Goal: Information Seeking & Learning: Find specific fact

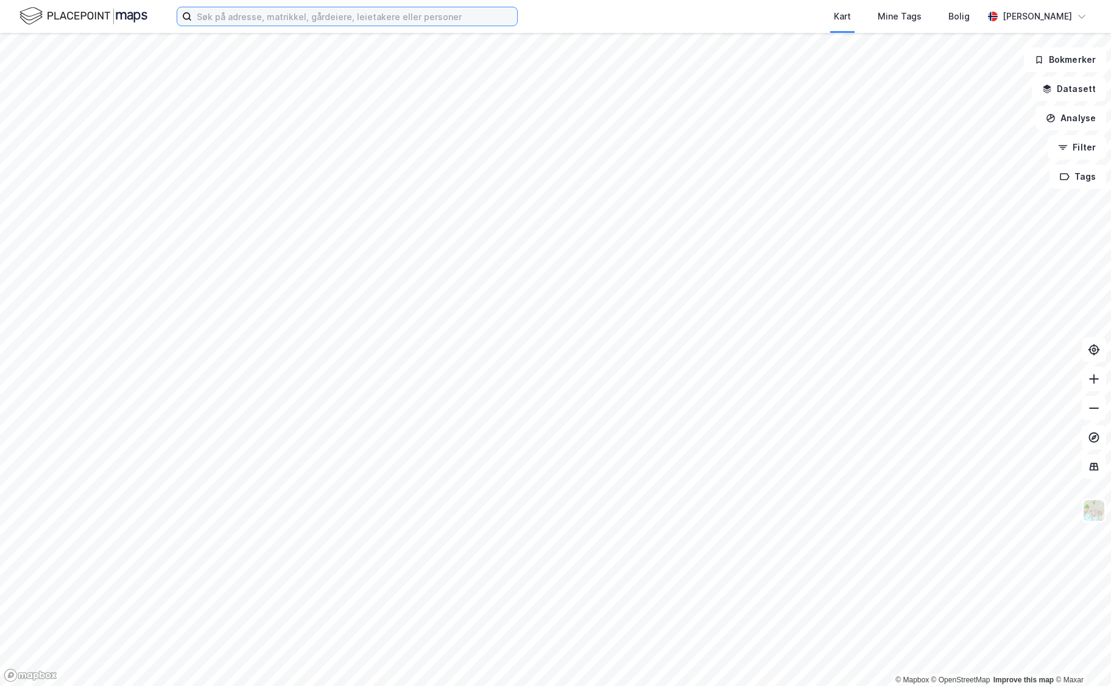
click at [246, 14] on input at bounding box center [354, 16] width 325 height 18
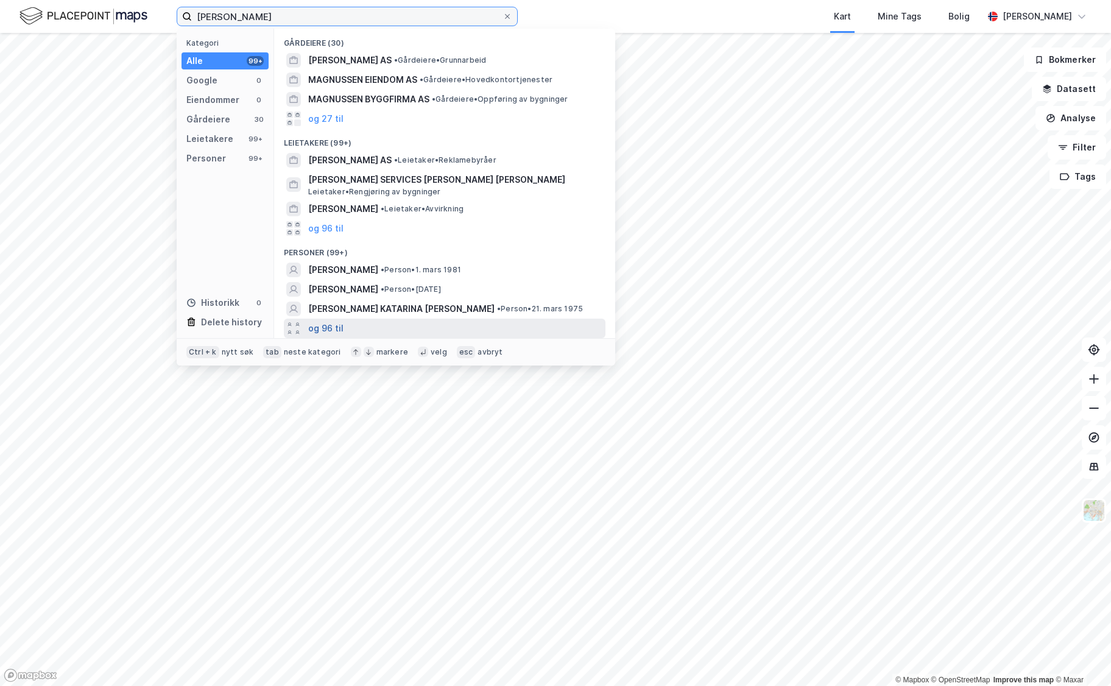
type input "[PERSON_NAME]"
click at [328, 327] on button "og 96 til" at bounding box center [325, 328] width 35 height 15
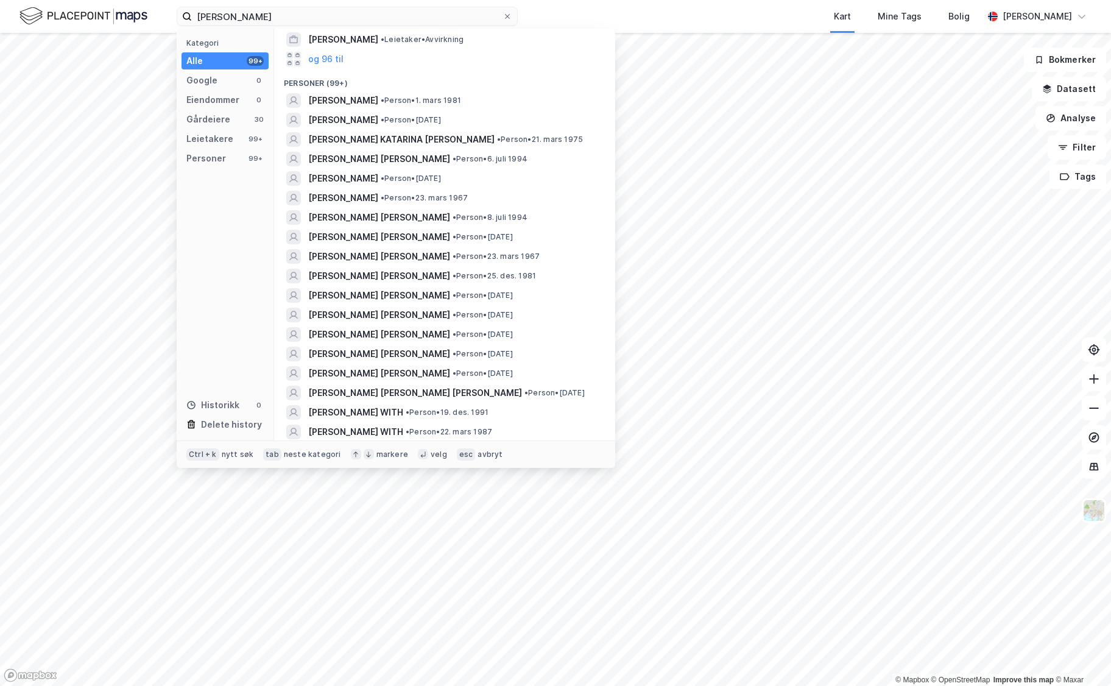
scroll to position [183, 0]
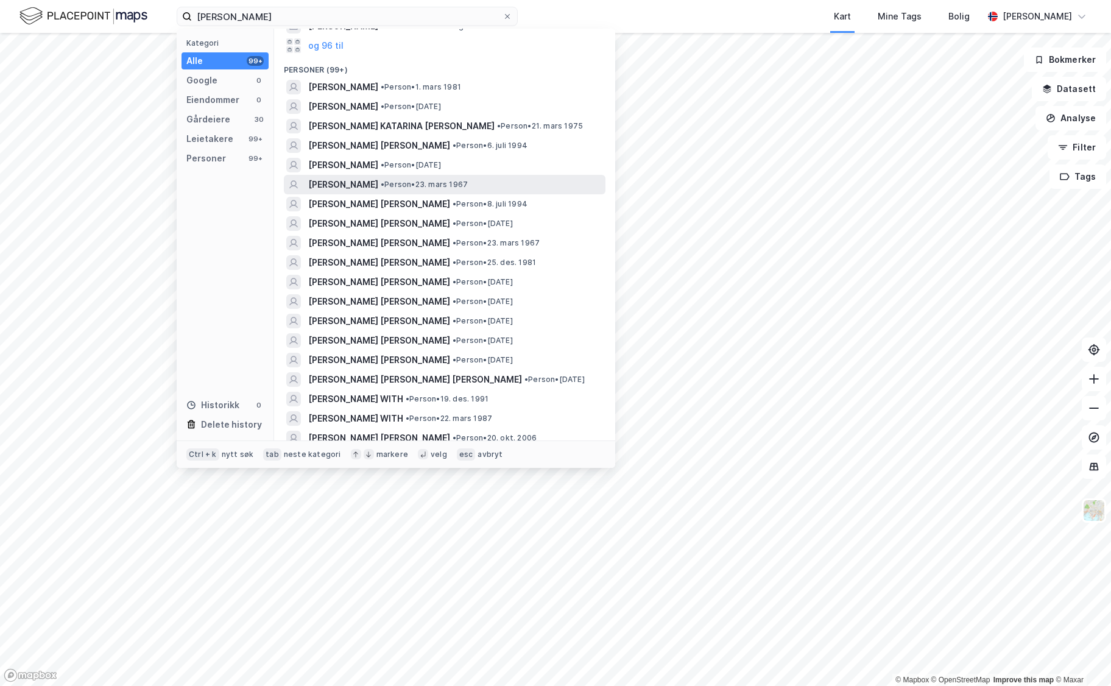
click at [378, 181] on span "[PERSON_NAME]" at bounding box center [343, 184] width 70 height 15
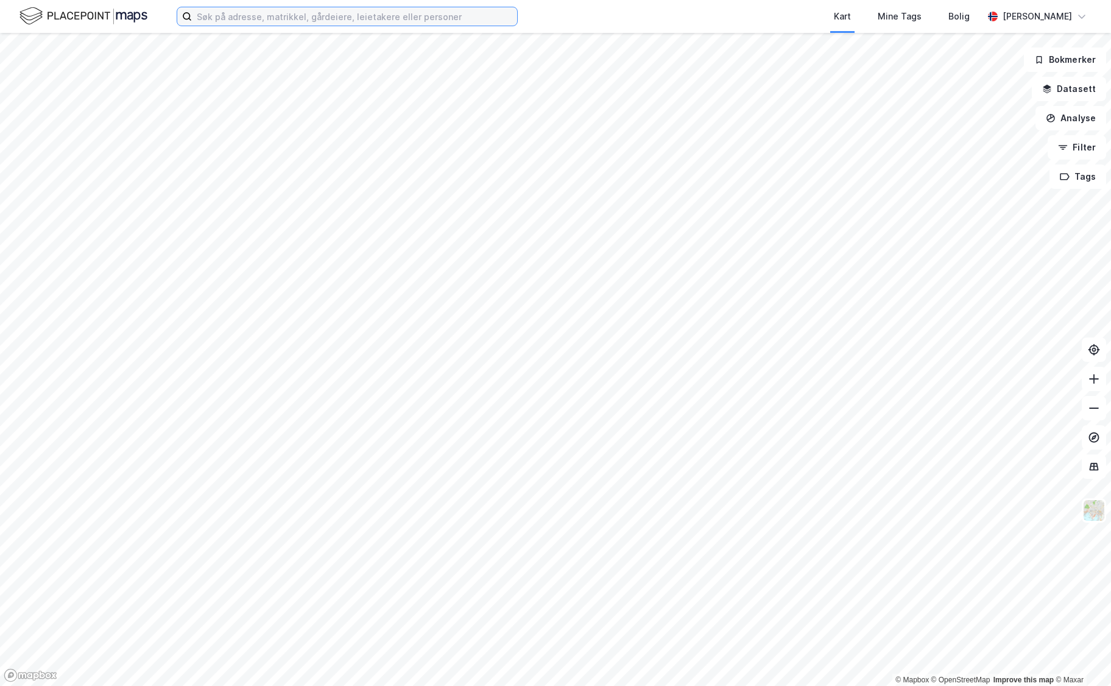
click at [275, 14] on input at bounding box center [354, 16] width 325 height 18
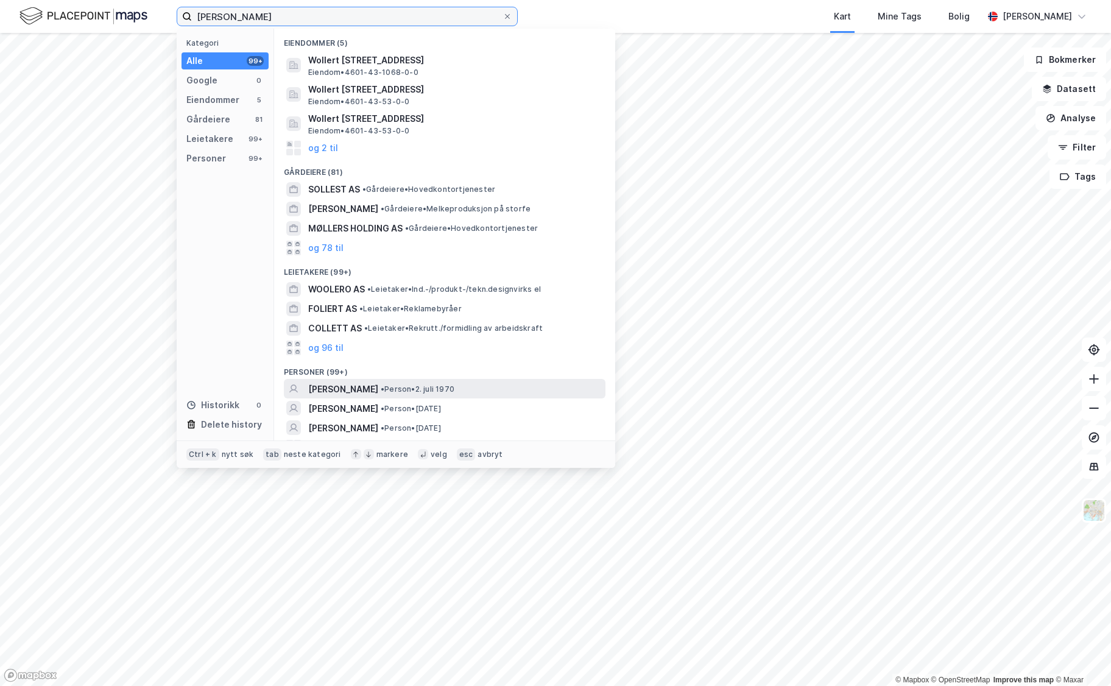
type input "[PERSON_NAME]"
click at [378, 382] on span "[PERSON_NAME]" at bounding box center [343, 389] width 70 height 15
